Goal: Task Accomplishment & Management: Use online tool/utility

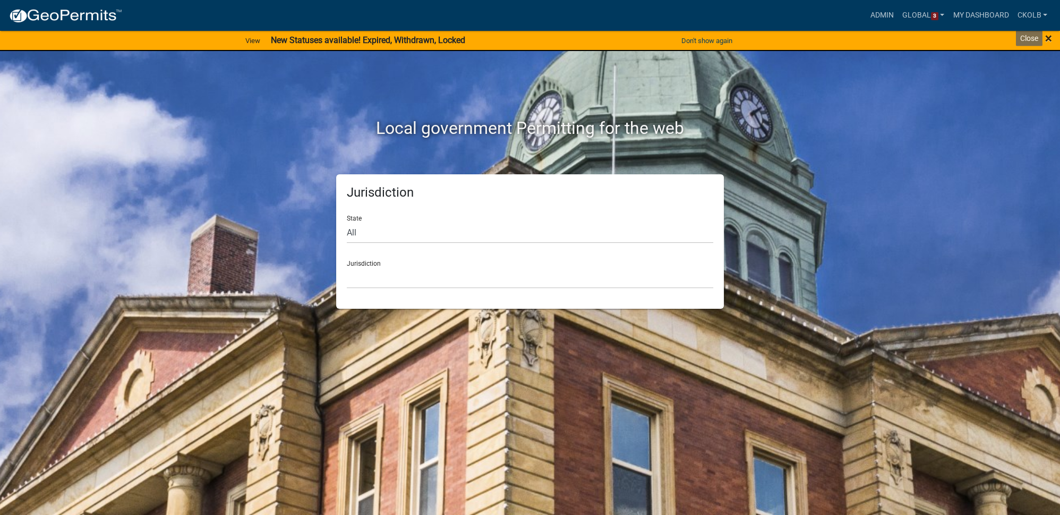
click at [1051, 39] on span "×" at bounding box center [1048, 38] width 7 height 15
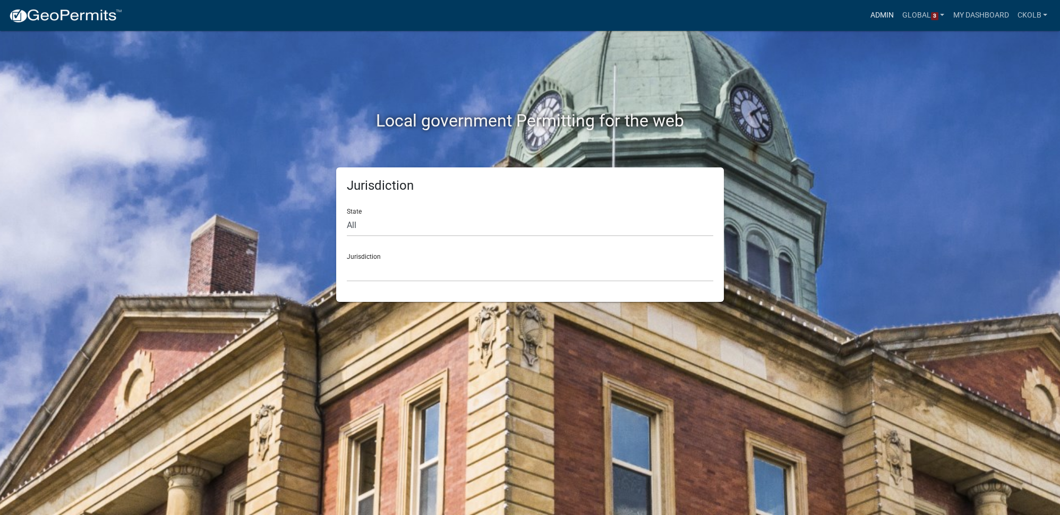
click at [890, 18] on link "Admin" at bounding box center [882, 15] width 32 height 20
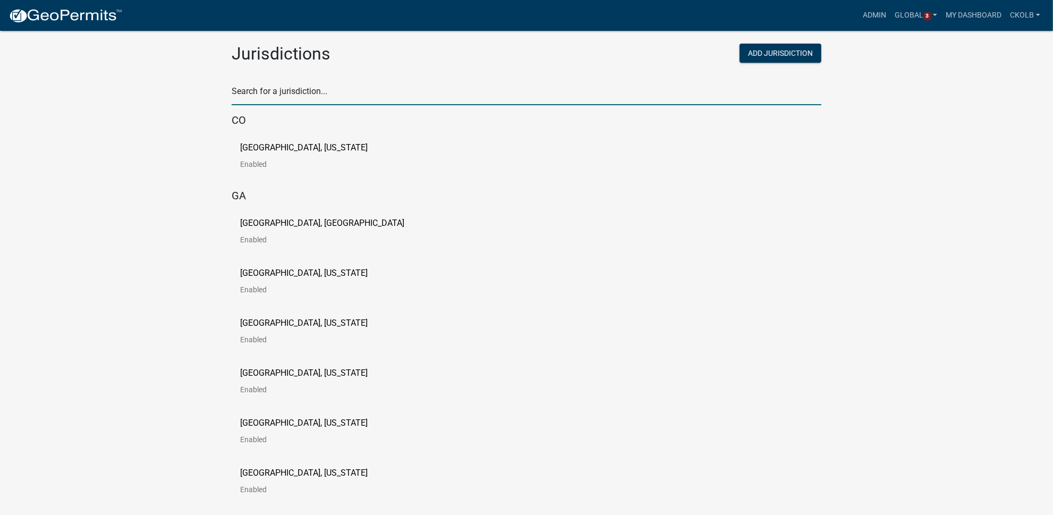
click at [266, 98] on input "text" at bounding box center [527, 94] width 590 height 22
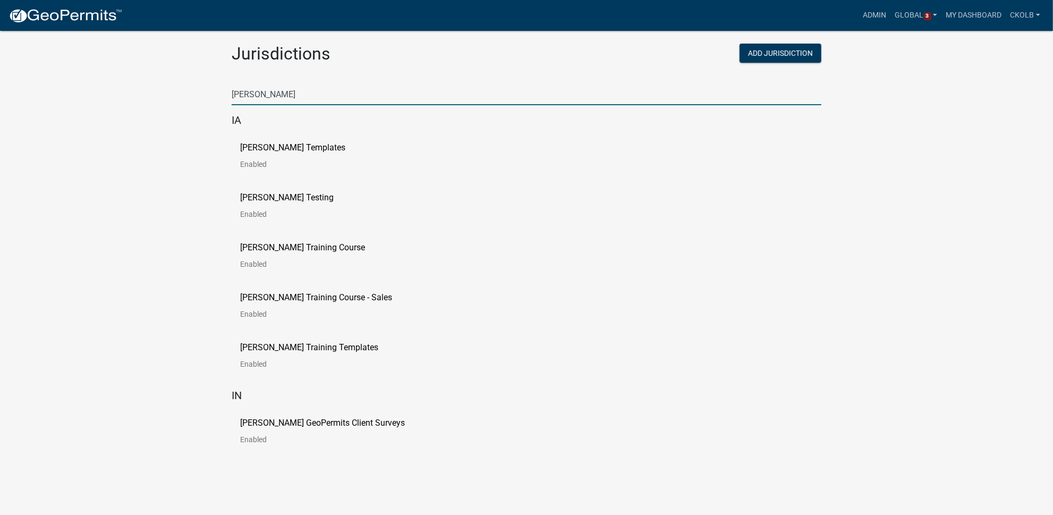
type input "[PERSON_NAME]"
click at [295, 146] on p "[PERSON_NAME] Templates" at bounding box center [292, 147] width 105 height 8
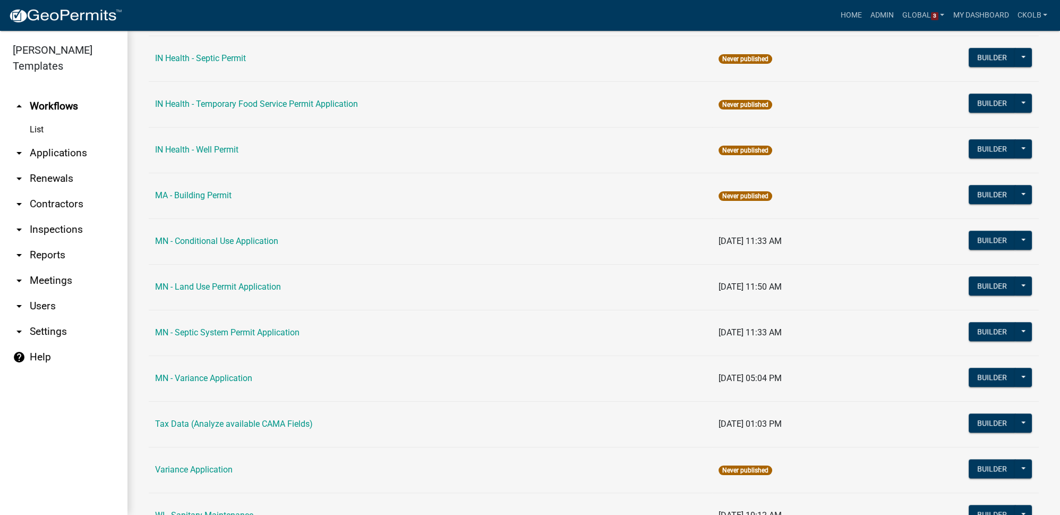
scroll to position [1303, 0]
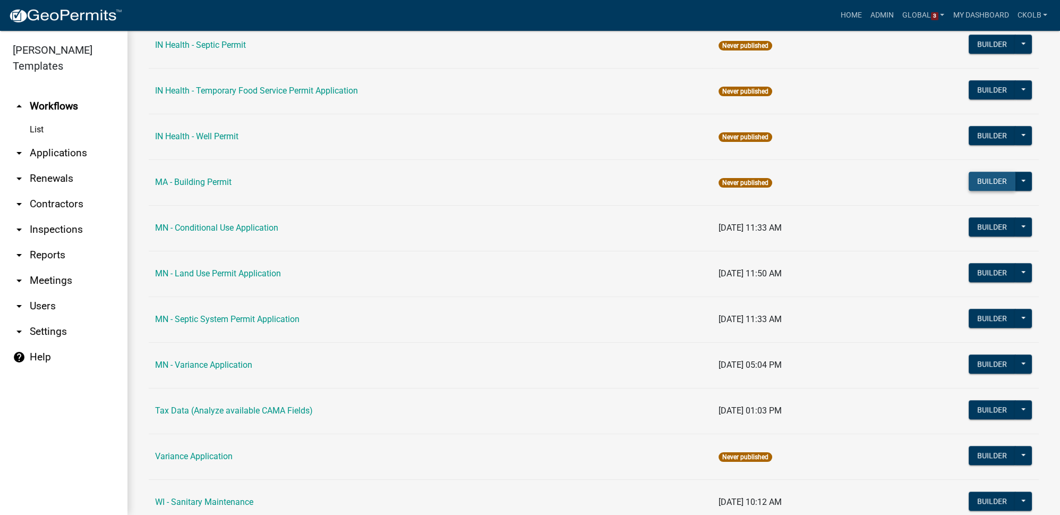
click at [986, 174] on button "Builder" at bounding box center [992, 181] width 47 height 19
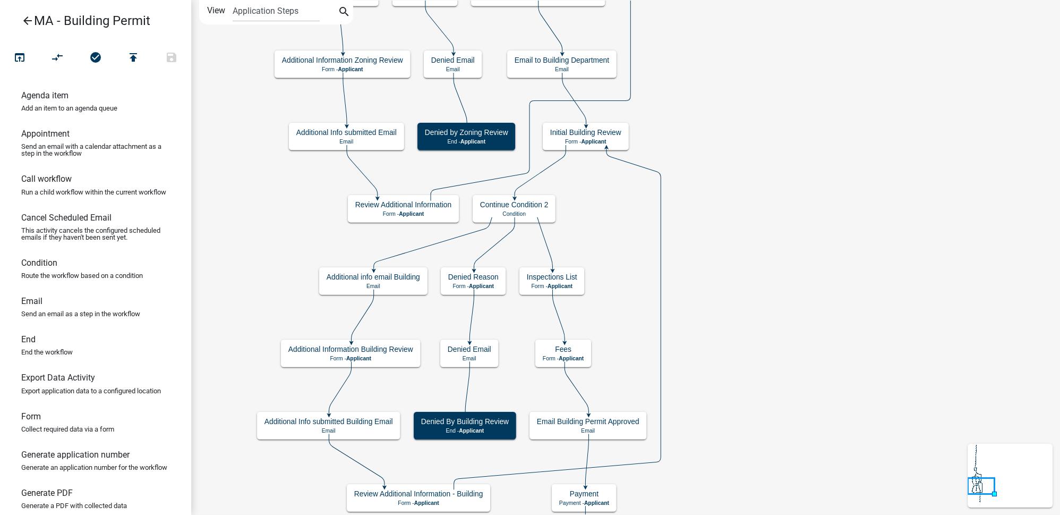
click at [30, 21] on icon "arrow_back" at bounding box center [27, 21] width 13 height 15
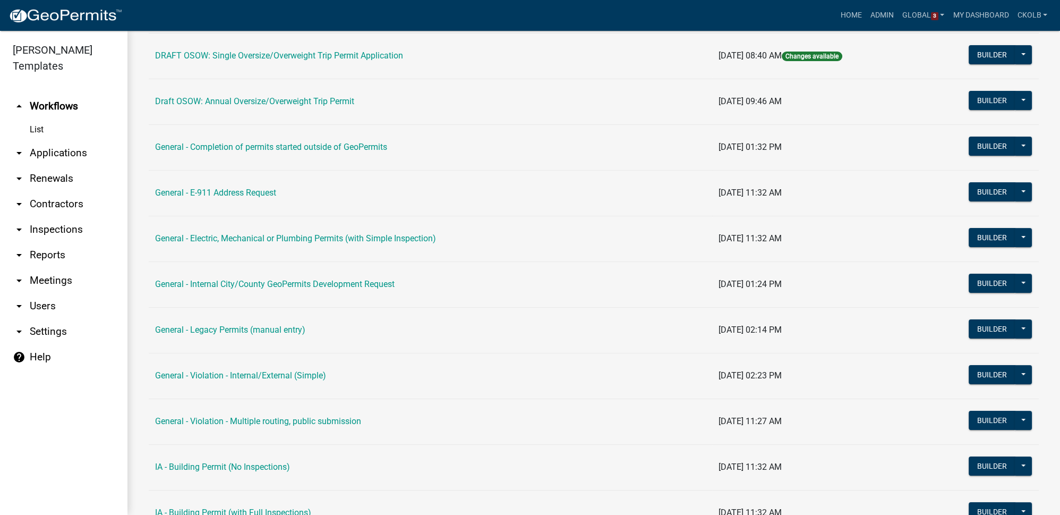
scroll to position [289, 0]
